Goal: Information Seeking & Learning: Learn about a topic

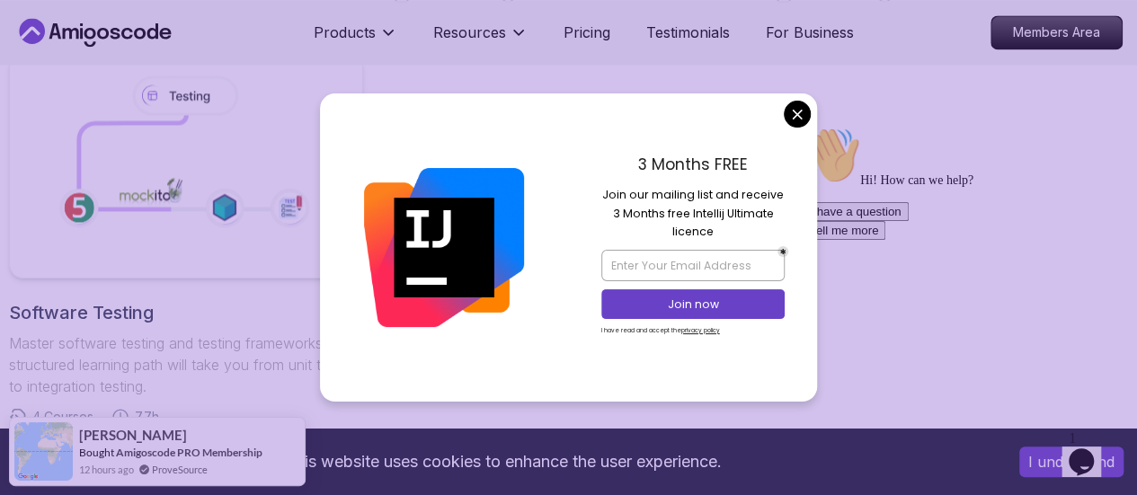
scroll to position [1355, 0]
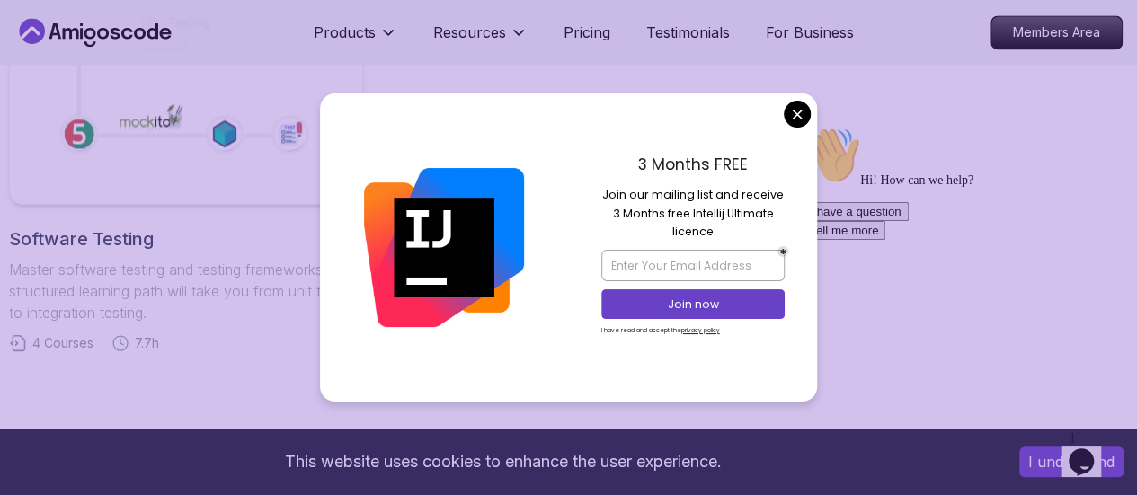
click at [791, 111] on body "This website uses cookies to enhance the user experience. I understand Products…" at bounding box center [568, 104] width 1137 height 2918
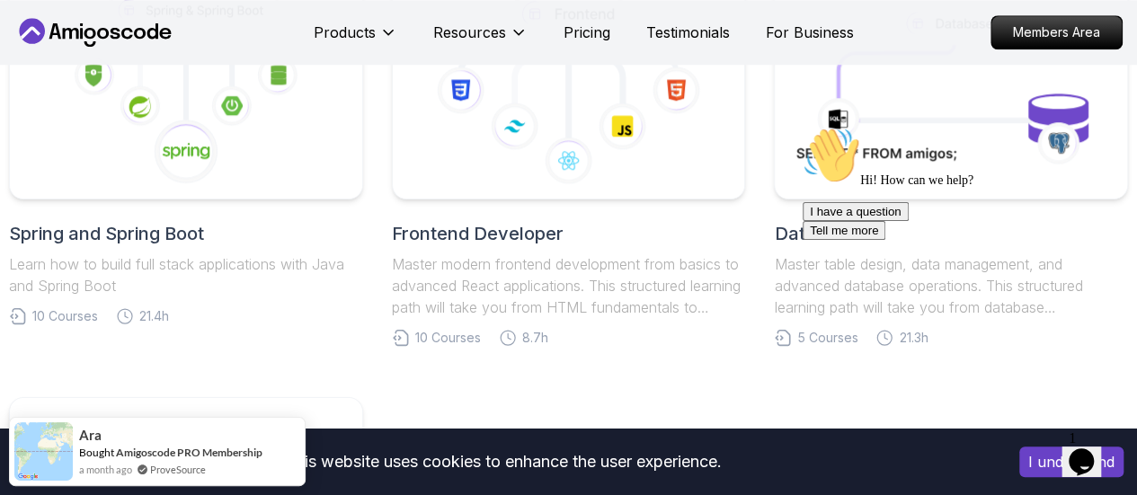
scroll to position [947, 0]
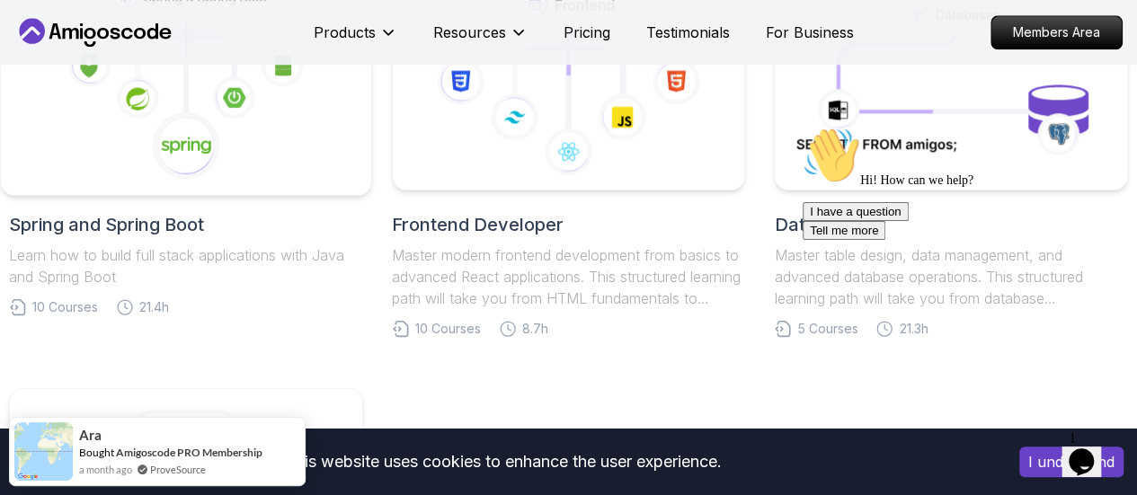
click at [257, 112] on icon at bounding box center [186, 79] width 340 height 204
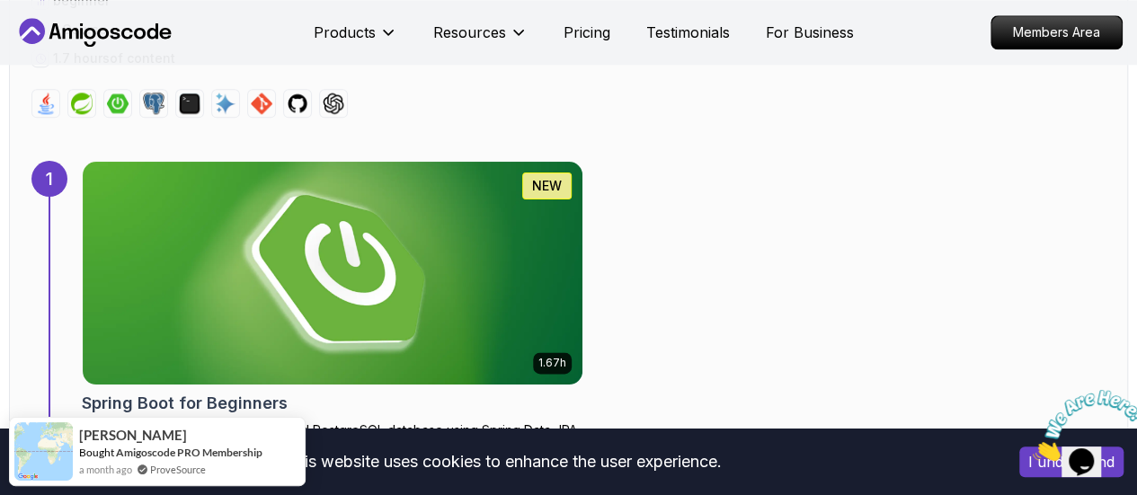
scroll to position [1148, 0]
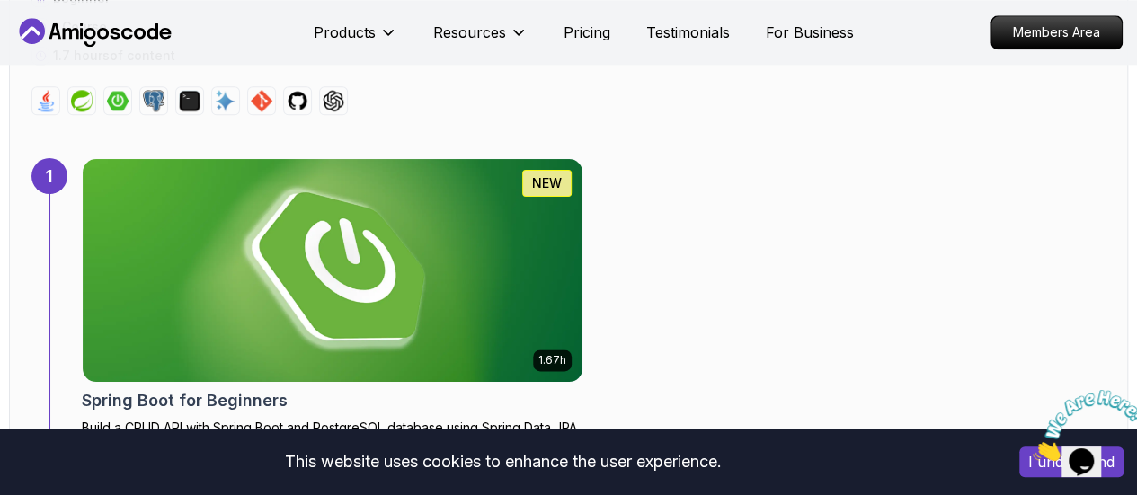
click at [117, 99] on img at bounding box center [118, 101] width 22 height 22
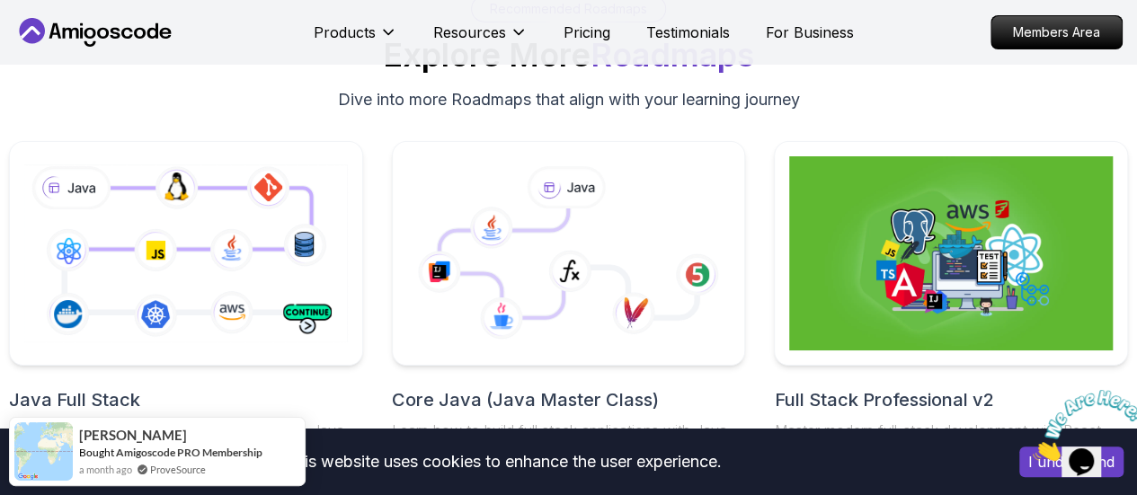
scroll to position [6661, 0]
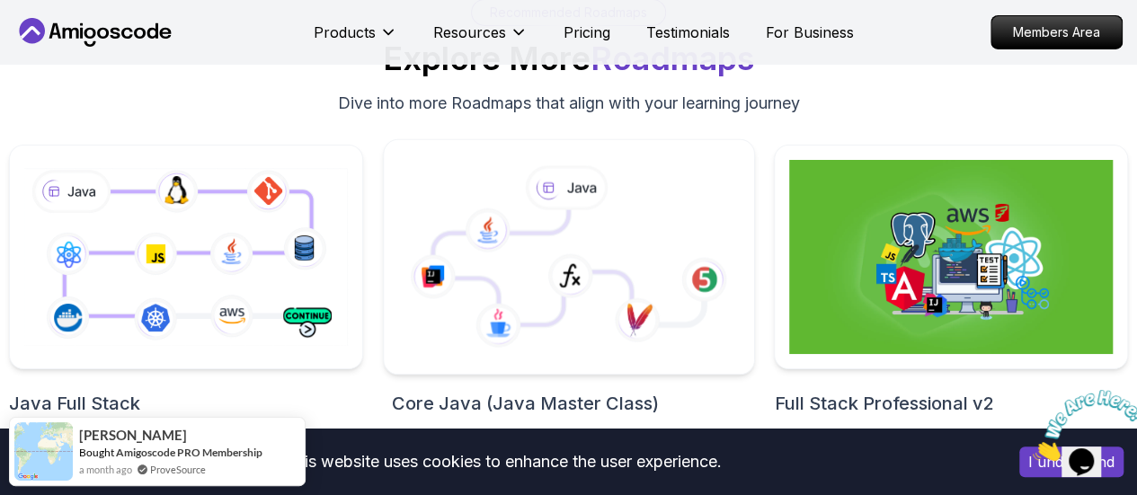
click at [538, 210] on icon at bounding box center [533, 267] width 203 height 115
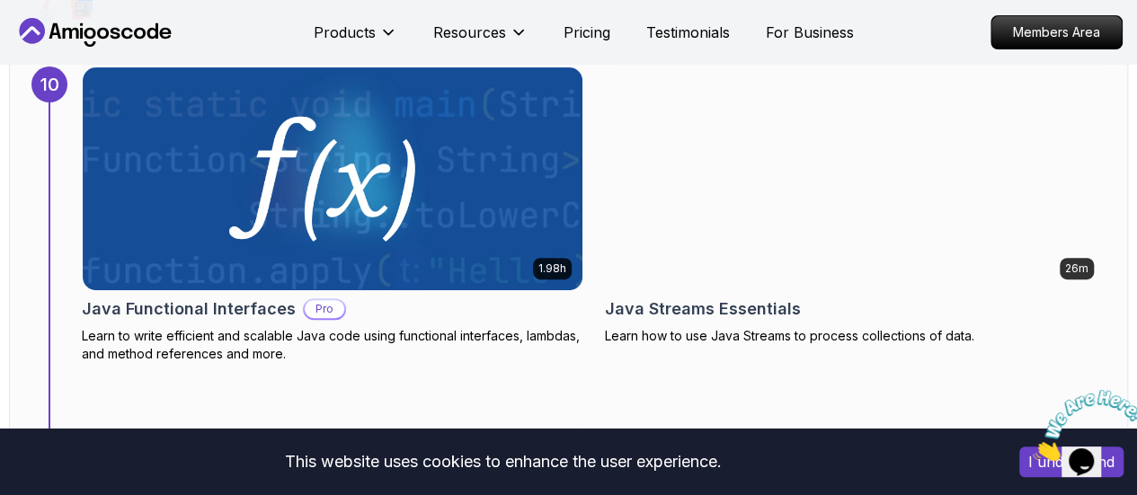
scroll to position [7086, 0]
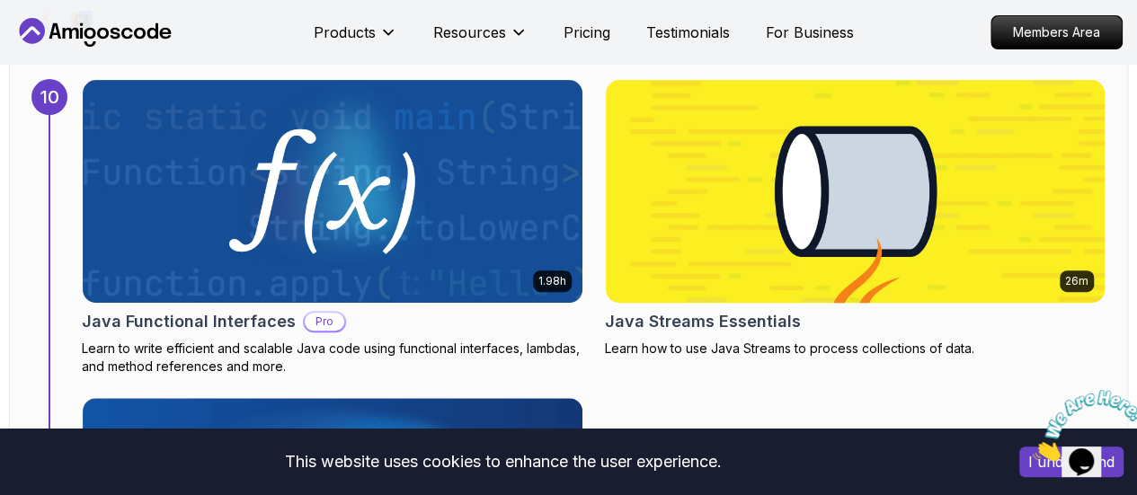
click at [761, 100] on img at bounding box center [855, 192] width 524 height 234
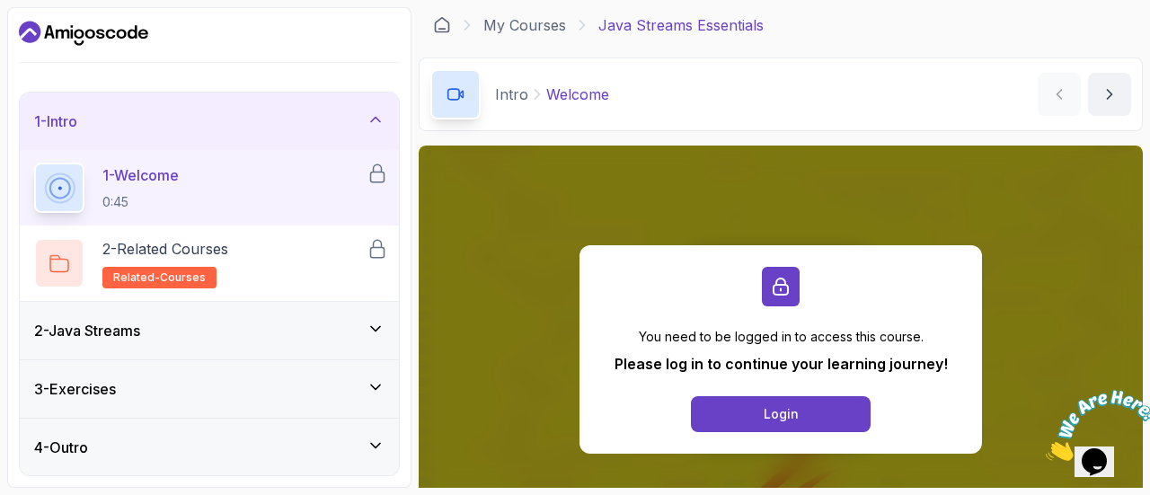
click at [386, 324] on div "2 - Java Streams" at bounding box center [209, 331] width 379 height 58
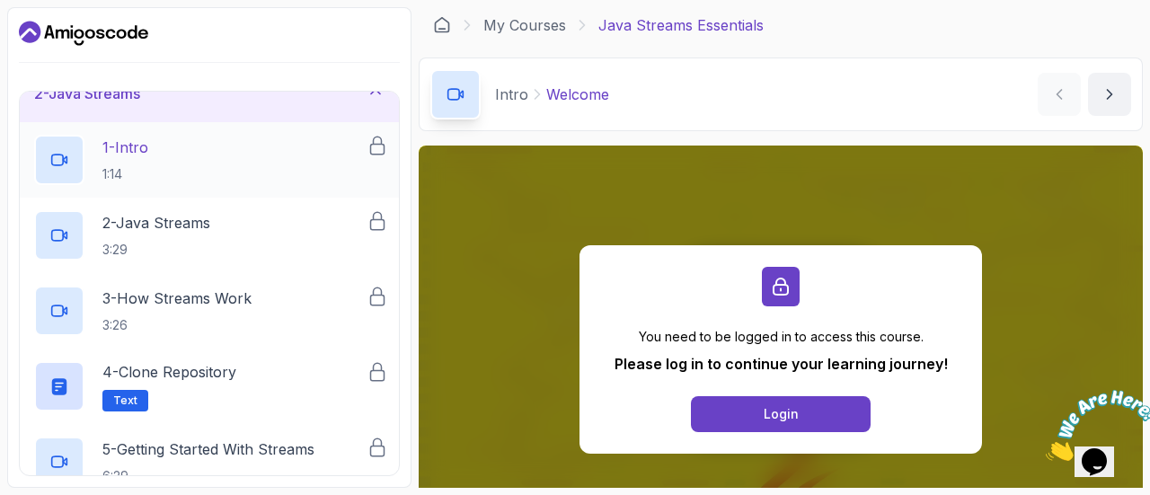
scroll to position [104, 0]
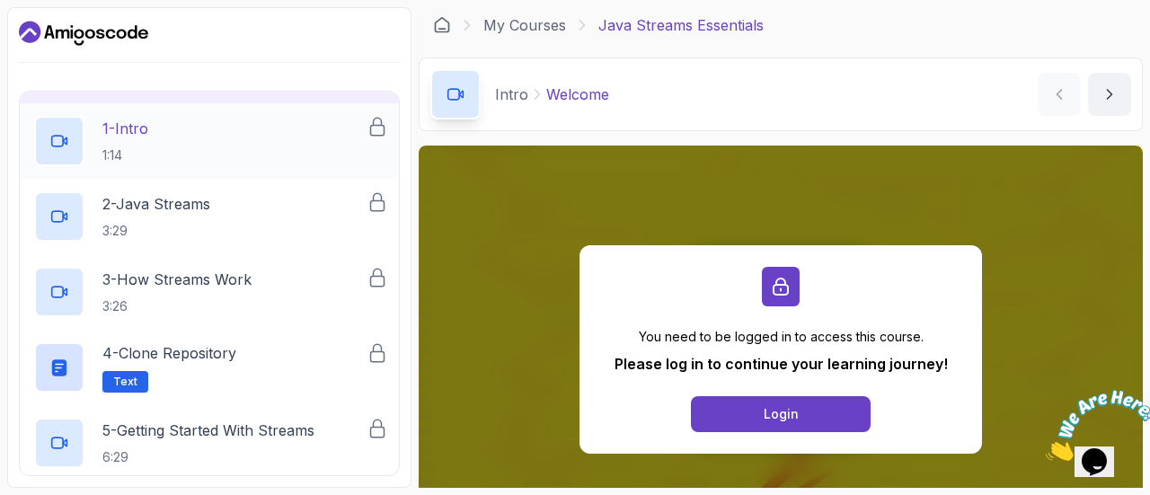
click at [282, 129] on div "1 - Intro 1:14" at bounding box center [200, 141] width 332 height 50
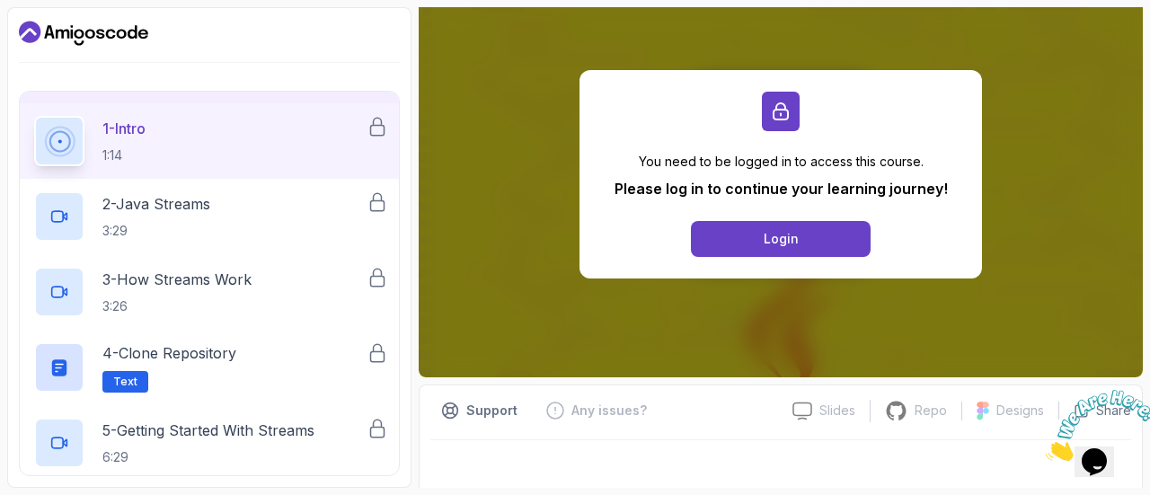
scroll to position [183, 0]
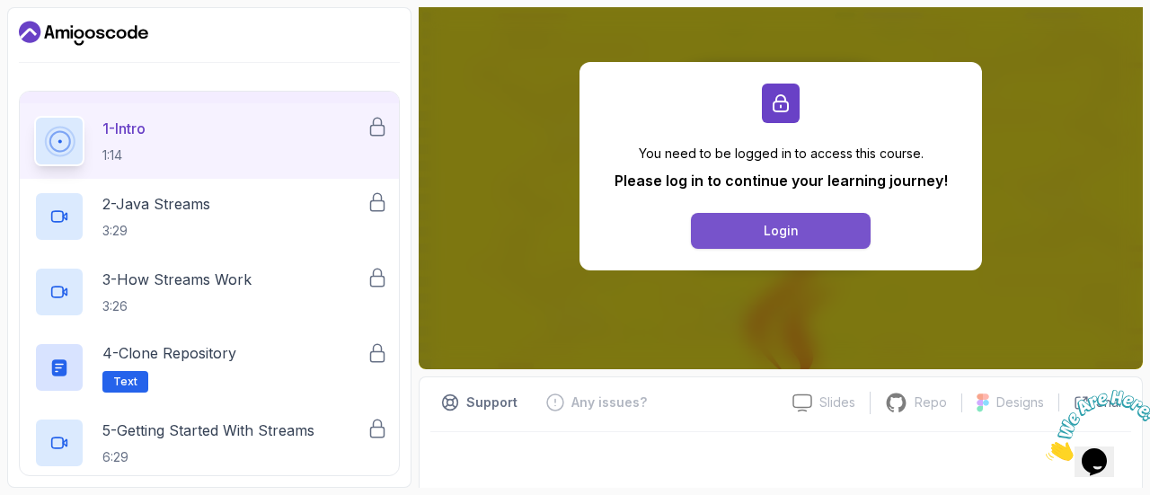
click at [775, 229] on div "Login" at bounding box center [781, 231] width 35 height 18
